Goal: Information Seeking & Learning: Learn about a topic

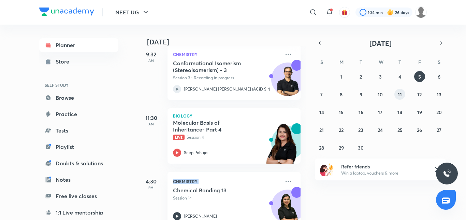
click at [398, 94] on abbr "11" at bounding box center [400, 94] width 4 height 6
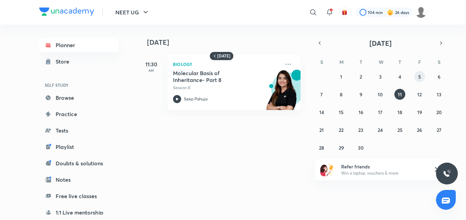
click at [423, 74] on button "5" at bounding box center [419, 76] width 11 height 11
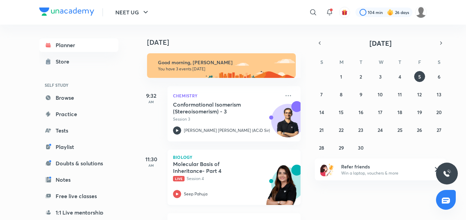
click at [175, 190] on div at bounding box center [177, 194] width 8 height 8
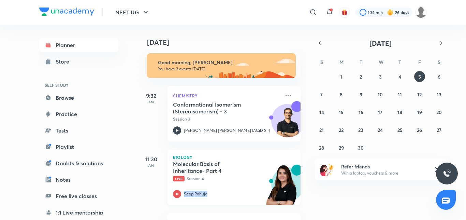
click at [175, 190] on div at bounding box center [177, 194] width 8 height 8
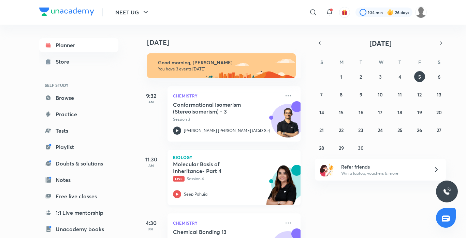
click at [239, 178] on p "Live Session 4" at bounding box center [226, 178] width 107 height 6
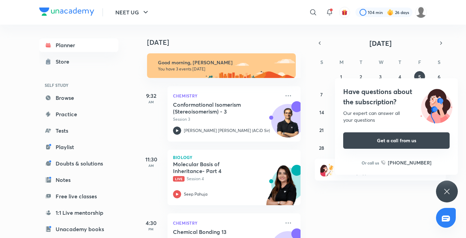
click at [360, 140] on button "Get a call from us" at bounding box center [396, 140] width 107 height 16
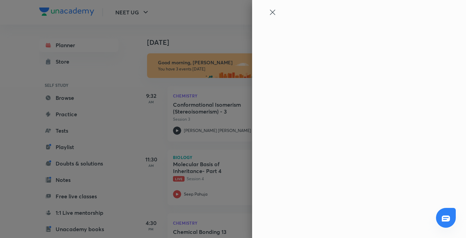
click at [360, 140] on div at bounding box center [233, 119] width 466 height 238
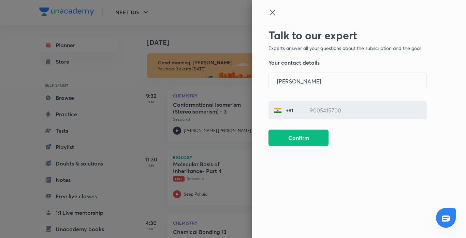
click at [300, 139] on button "Confirm" at bounding box center [299, 137] width 60 height 16
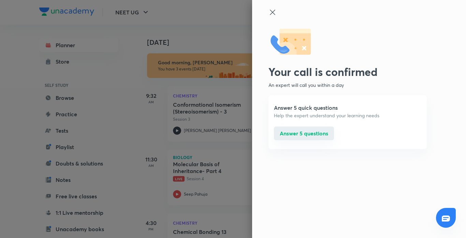
click at [303, 133] on button "Answer 5 questions" at bounding box center [304, 133] width 60 height 14
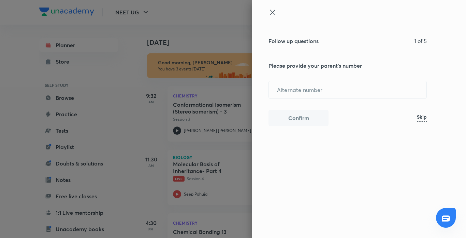
click at [273, 8] on icon at bounding box center [273, 12] width 8 height 8
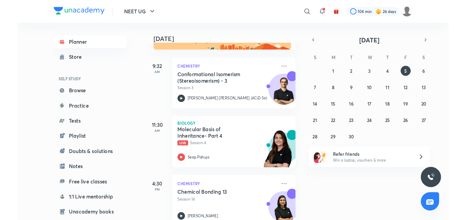
scroll to position [27, 0]
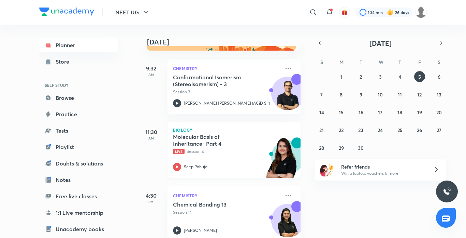
click at [177, 168] on icon at bounding box center [177, 167] width 8 height 8
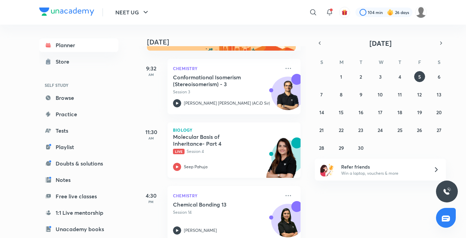
drag, startPoint x: 177, startPoint y: 168, endPoint x: 177, endPoint y: 150, distance: 17.8
click at [177, 150] on div "Molecular Basis of Inheritance- Part 4 Live Session 4 Seep Pahuja" at bounding box center [226, 152] width 107 height 38
